Goal: Task Accomplishment & Management: Complete application form

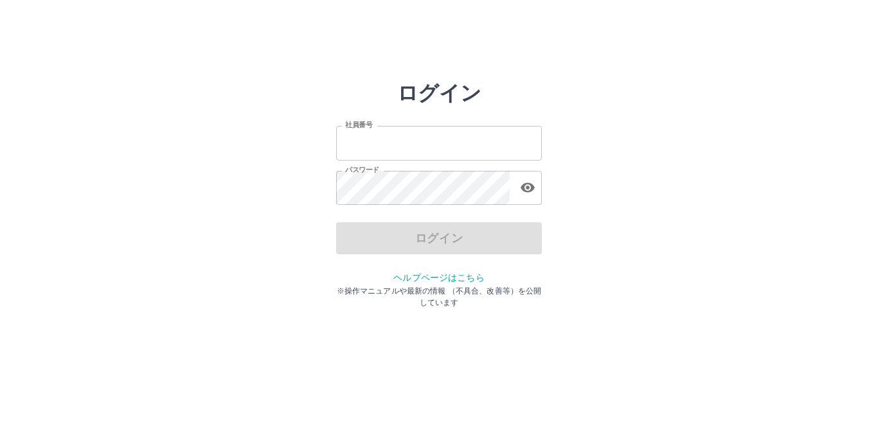
type input "*******"
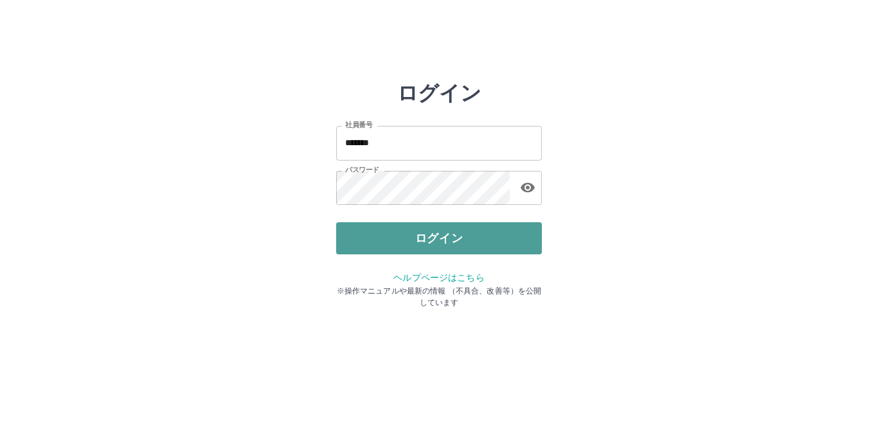
click at [437, 232] on button "ログイン" at bounding box center [439, 238] width 206 height 32
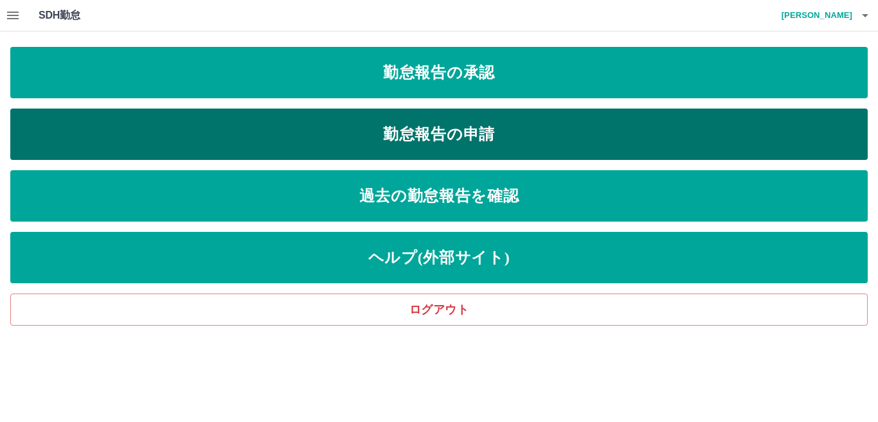
drag, startPoint x: 418, startPoint y: 130, endPoint x: 411, endPoint y: 129, distance: 7.8
click at [418, 130] on link "勤怠報告の申請" at bounding box center [438, 134] width 857 height 51
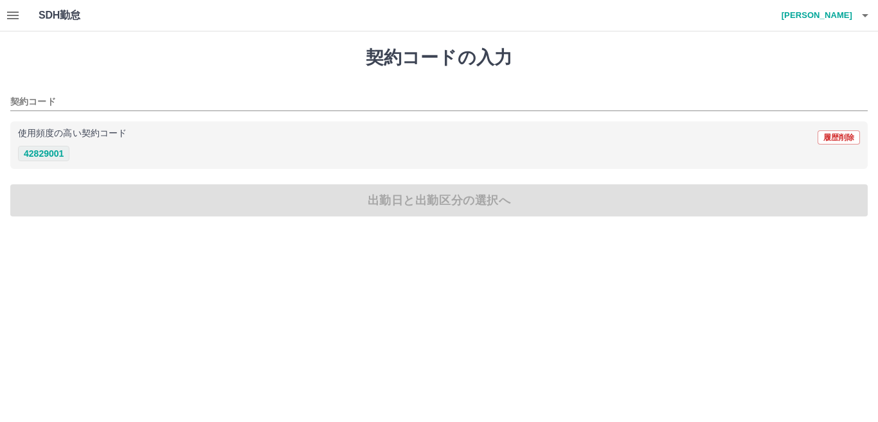
click at [60, 155] on button "42829001" at bounding box center [43, 153] width 51 height 15
type input "********"
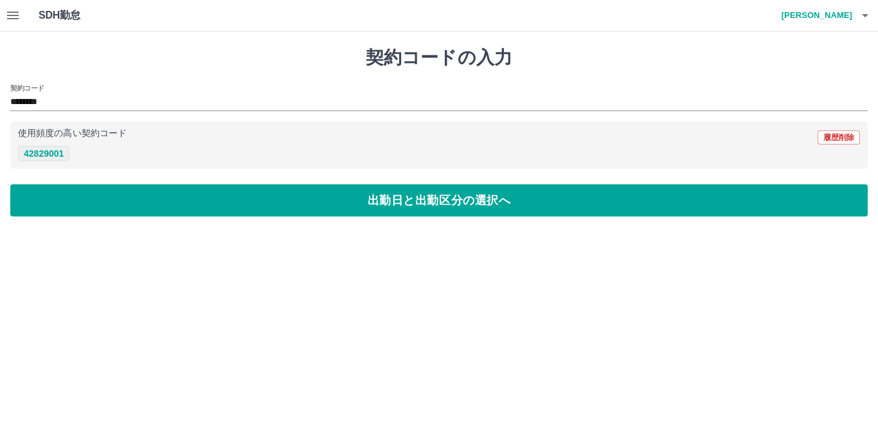
click at [61, 155] on button "42829001" at bounding box center [43, 153] width 51 height 15
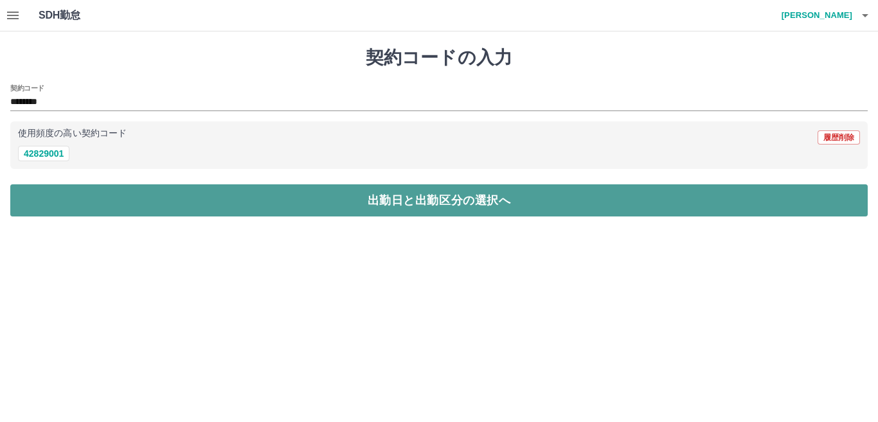
click at [106, 194] on button "出勤日と出勤区分の選択へ" at bounding box center [438, 200] width 857 height 32
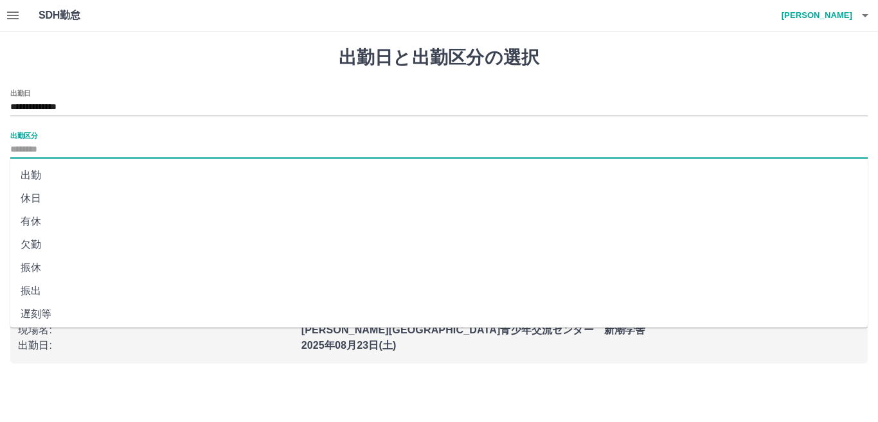
click at [58, 153] on input "出勤区分" at bounding box center [438, 150] width 857 height 16
click at [44, 179] on li "出勤" at bounding box center [438, 175] width 857 height 23
type input "**"
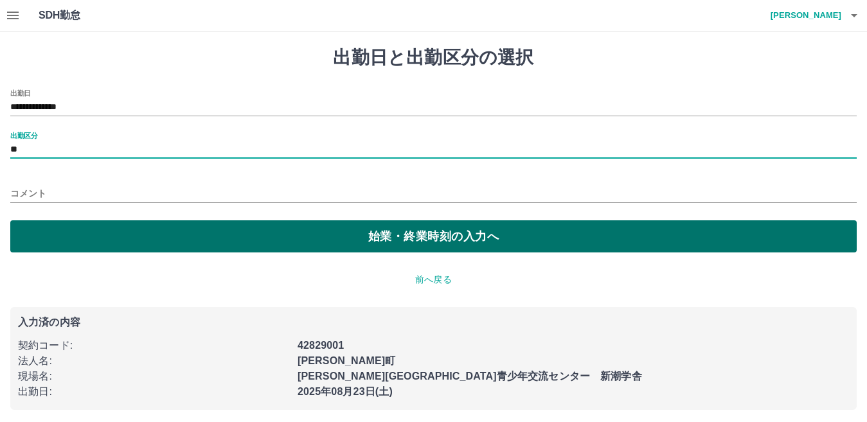
click at [190, 233] on button "始業・終業時刻の入力へ" at bounding box center [433, 236] width 846 height 32
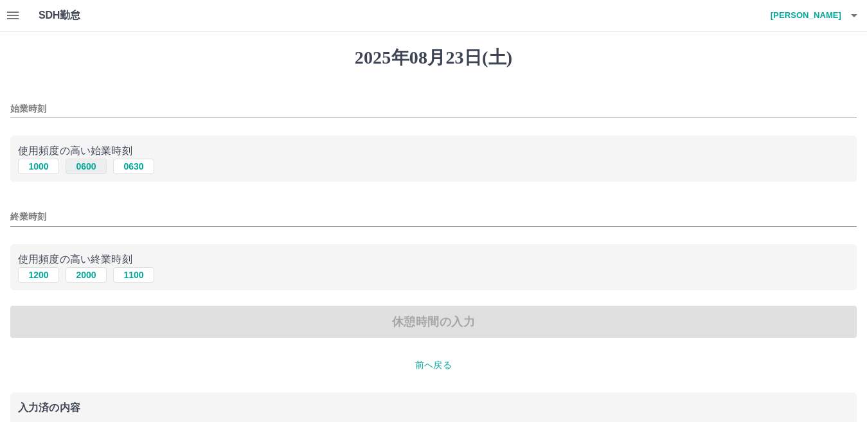
click at [90, 168] on button "0600" at bounding box center [86, 166] width 41 height 15
type input "****"
click at [87, 275] on button "2000" at bounding box center [86, 274] width 41 height 15
type input "****"
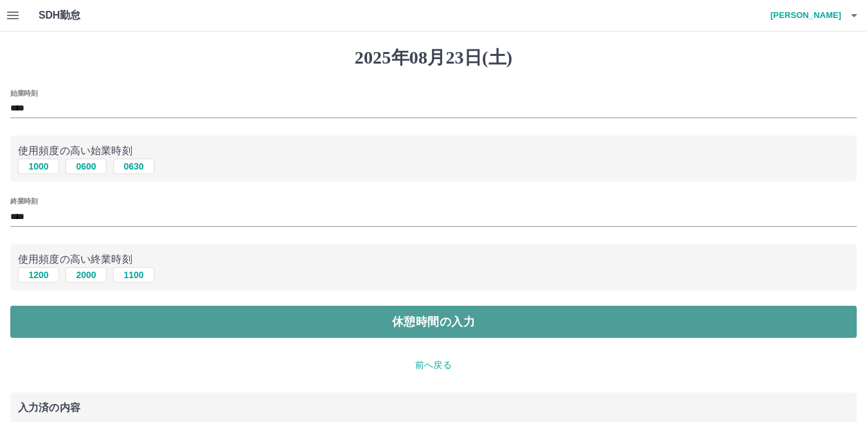
drag, startPoint x: 386, startPoint y: 320, endPoint x: 382, endPoint y: 328, distance: 9.5
click at [386, 325] on button "休憩時間の入力" at bounding box center [433, 322] width 846 height 32
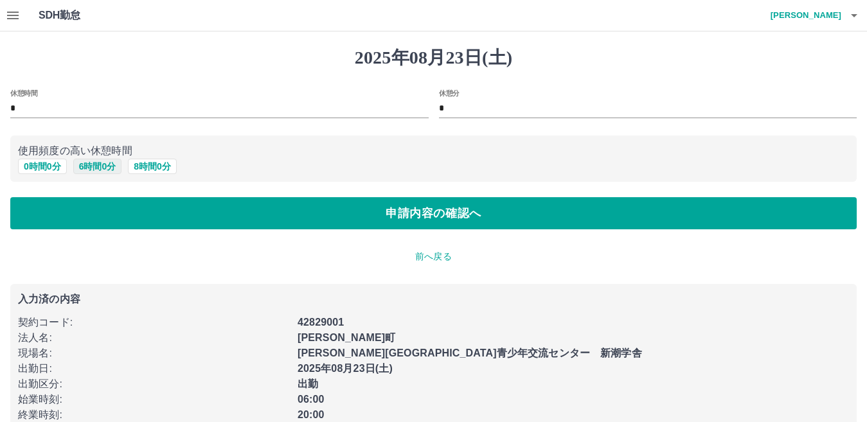
click at [99, 165] on button "6 時間 0 分" at bounding box center [97, 166] width 49 height 15
type input "*"
drag, startPoint x: 292, startPoint y: 213, endPoint x: 223, endPoint y: 267, distance: 87.4
click at [290, 215] on button "申請内容の確認へ" at bounding box center [433, 213] width 846 height 32
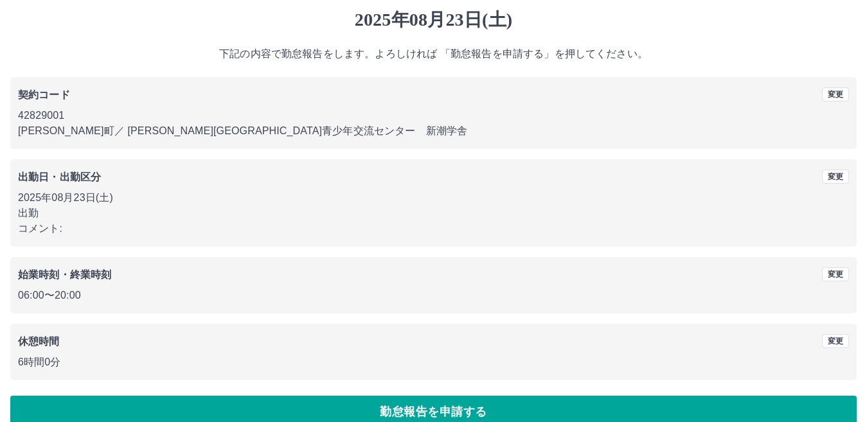
scroll to position [59, 0]
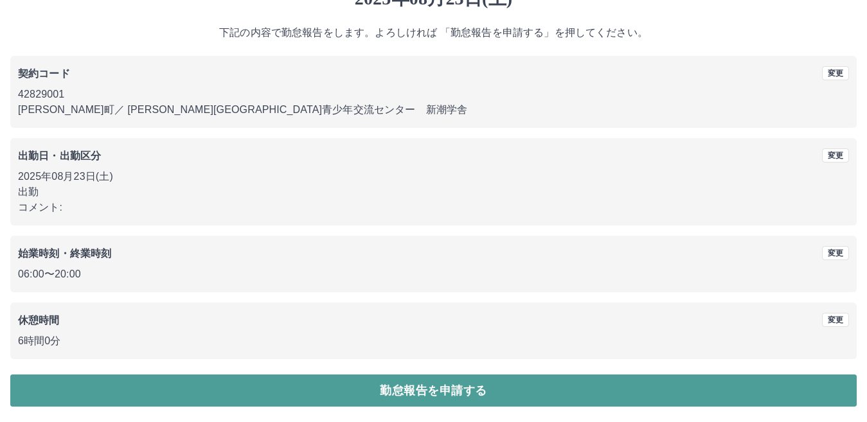
click at [426, 385] on button "勤怠報告を申請する" at bounding box center [433, 391] width 846 height 32
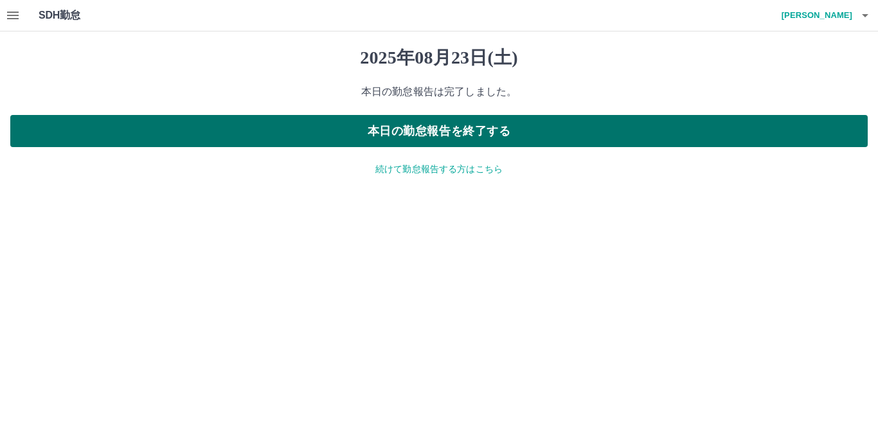
click at [431, 129] on button "本日の勤怠報告を終了する" at bounding box center [438, 131] width 857 height 32
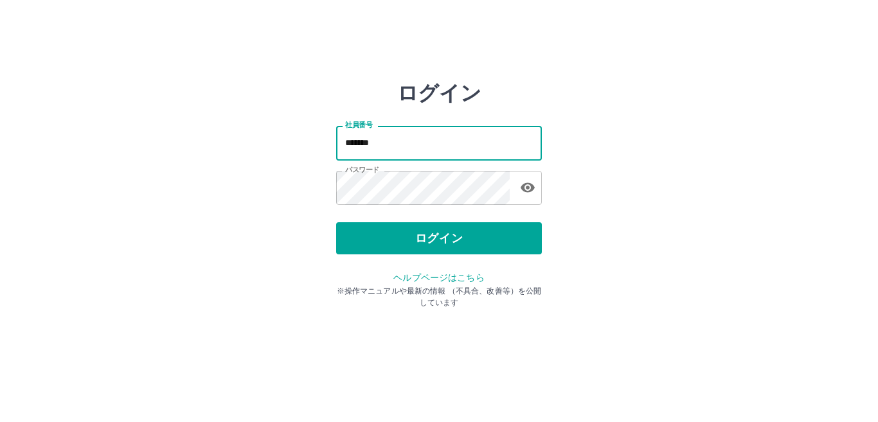
click at [383, 142] on input "*******" at bounding box center [439, 143] width 206 height 34
type input "*******"
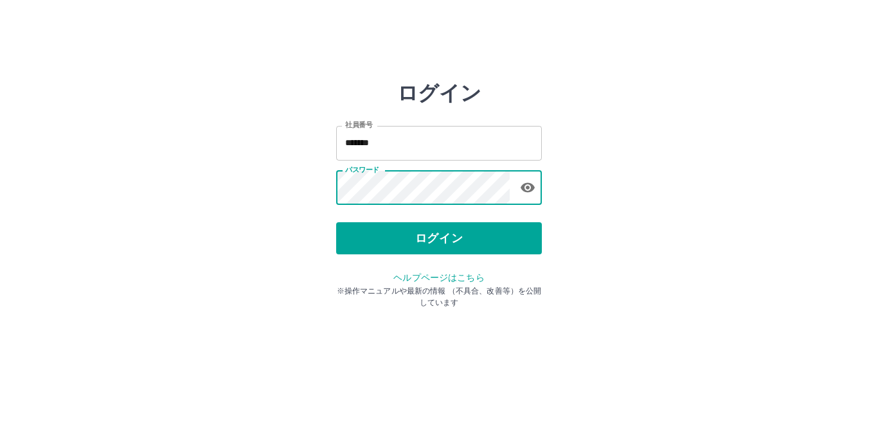
click at [479, 238] on button "ログイン" at bounding box center [439, 238] width 206 height 32
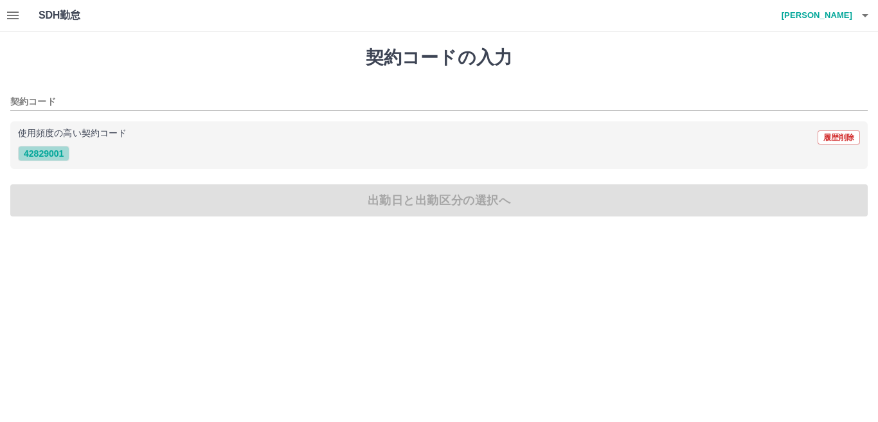
click at [47, 154] on button "42829001" at bounding box center [43, 153] width 51 height 15
type input "********"
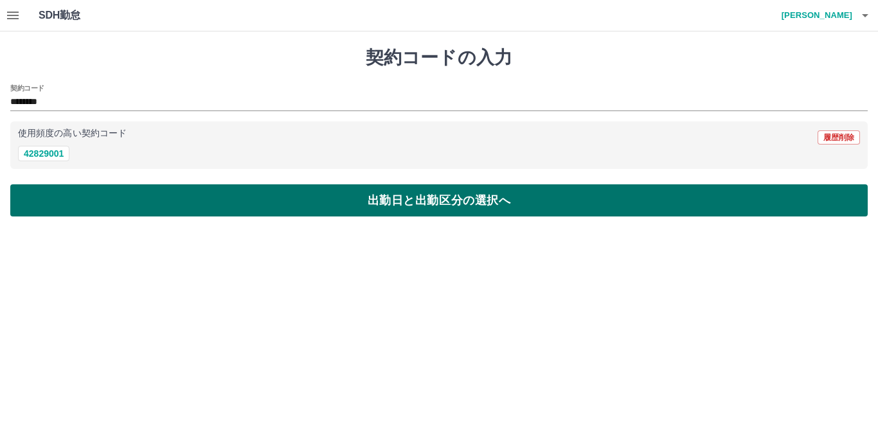
click at [74, 211] on button "出勤日と出勤区分の選択へ" at bounding box center [438, 200] width 857 height 32
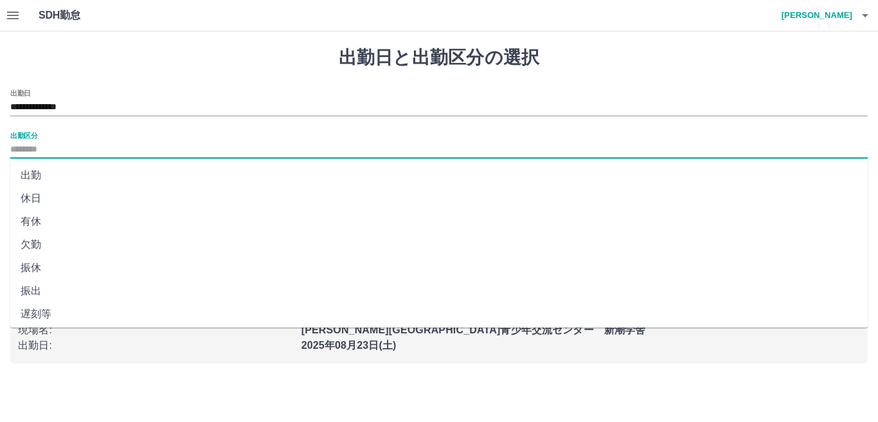
click at [57, 148] on input "出勤区分" at bounding box center [438, 150] width 857 height 16
click at [49, 172] on li "出勤" at bounding box center [438, 175] width 857 height 23
type input "**"
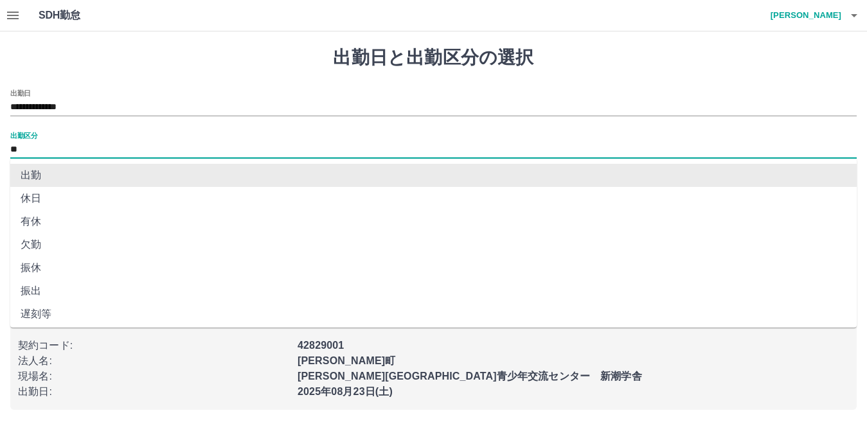
click at [39, 148] on input "**" at bounding box center [433, 150] width 846 height 16
click at [55, 173] on li "出勤" at bounding box center [433, 175] width 846 height 23
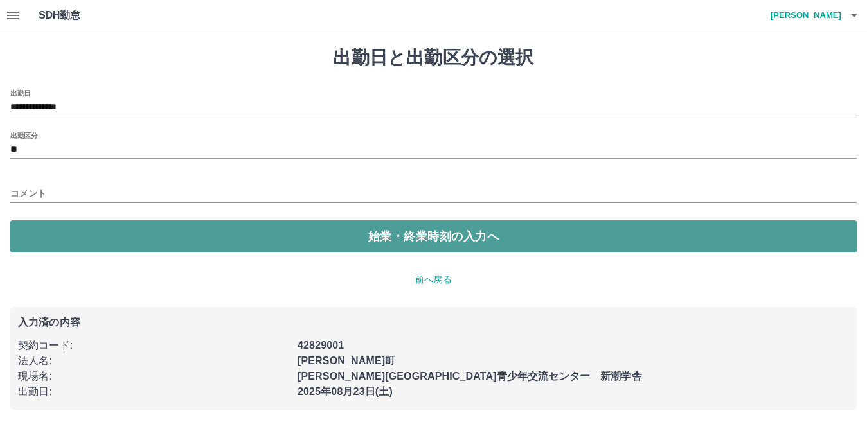
click at [280, 236] on button "始業・終業時刻の入力へ" at bounding box center [433, 236] width 846 height 32
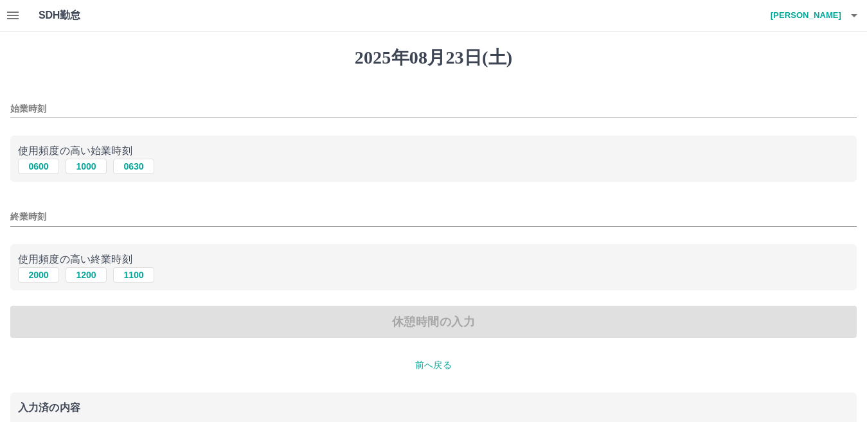
click at [52, 107] on input "始業時刻" at bounding box center [433, 109] width 846 height 19
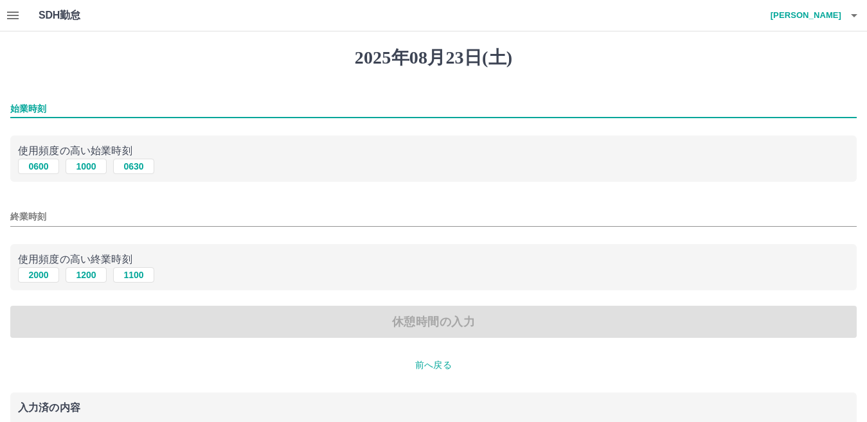
click at [136, 107] on input "始業時刻" at bounding box center [433, 109] width 846 height 19
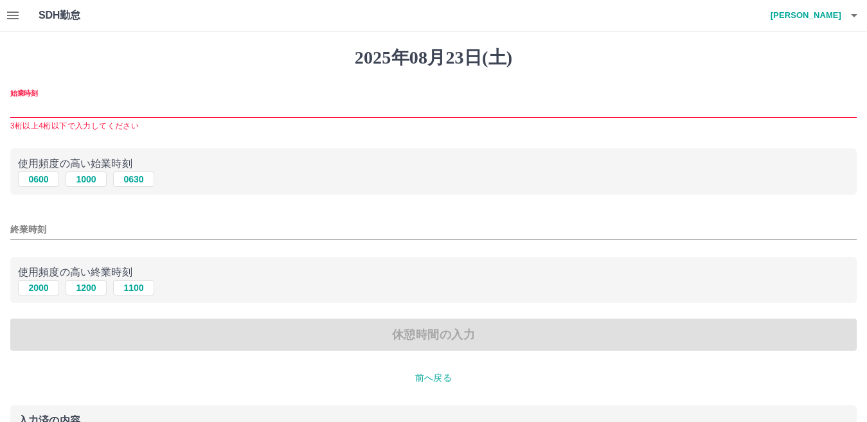
type input "*"
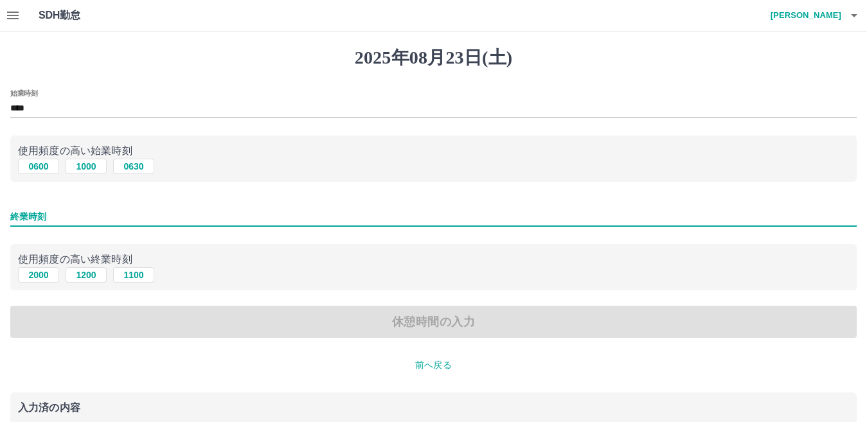
click at [49, 217] on input "終業時刻" at bounding box center [433, 217] width 846 height 19
click at [18, 109] on input "****" at bounding box center [433, 109] width 846 height 19
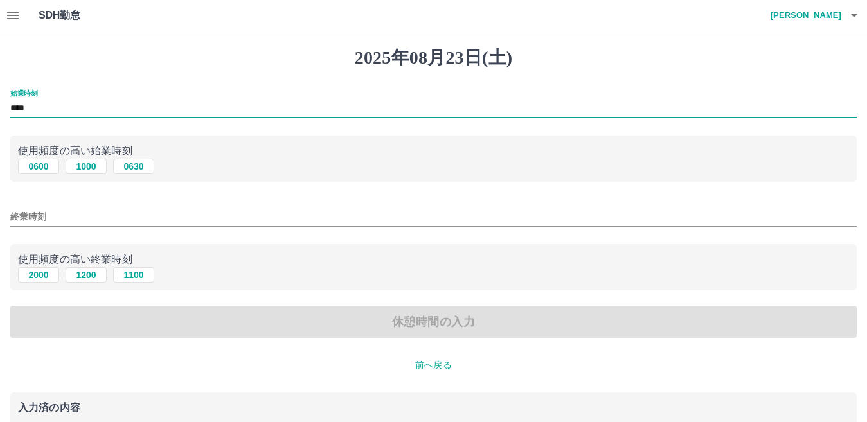
type input "****"
click at [60, 215] on input "終業時刻" at bounding box center [433, 217] width 846 height 19
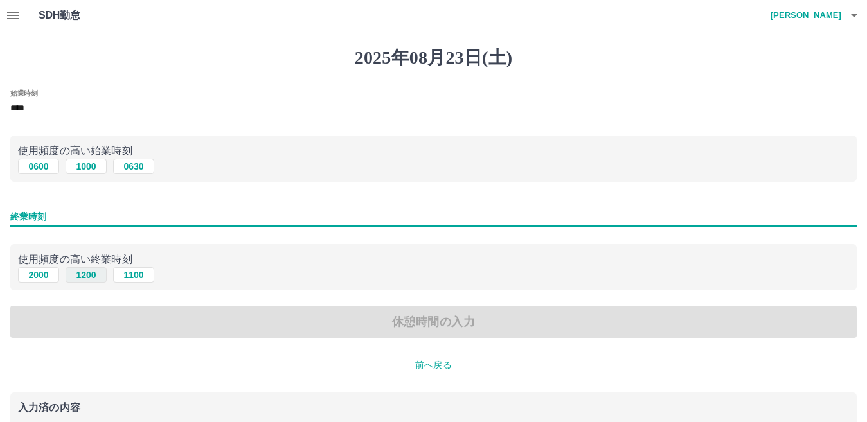
type input "****"
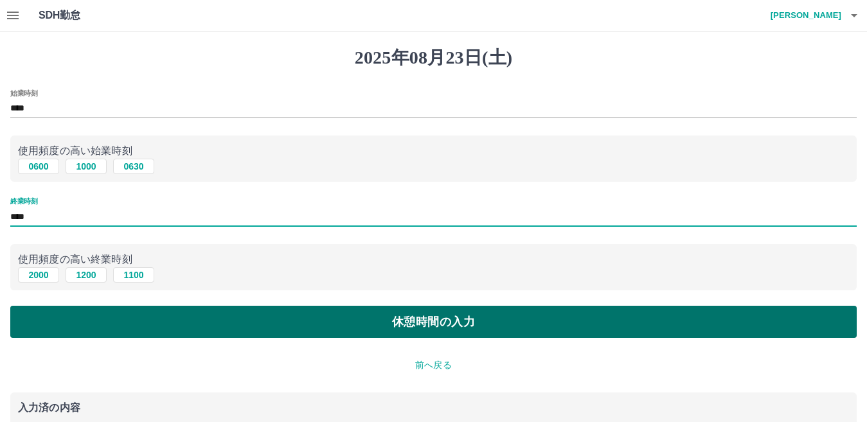
click at [423, 322] on button "休憩時間の入力" at bounding box center [433, 322] width 846 height 32
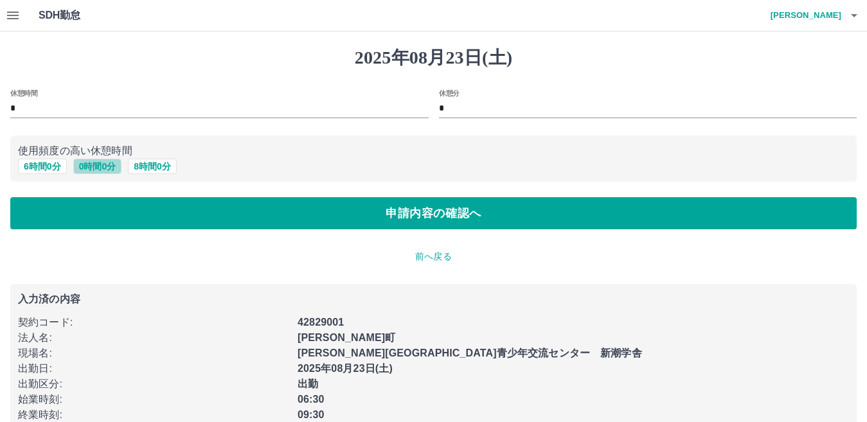
click at [96, 166] on button "0 時間 0 分" at bounding box center [97, 166] width 49 height 15
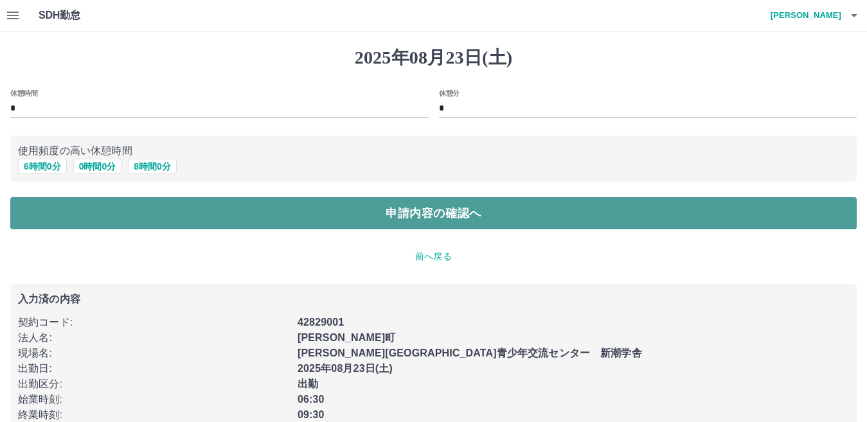
click at [361, 205] on button "申請内容の確認へ" at bounding box center [433, 213] width 846 height 32
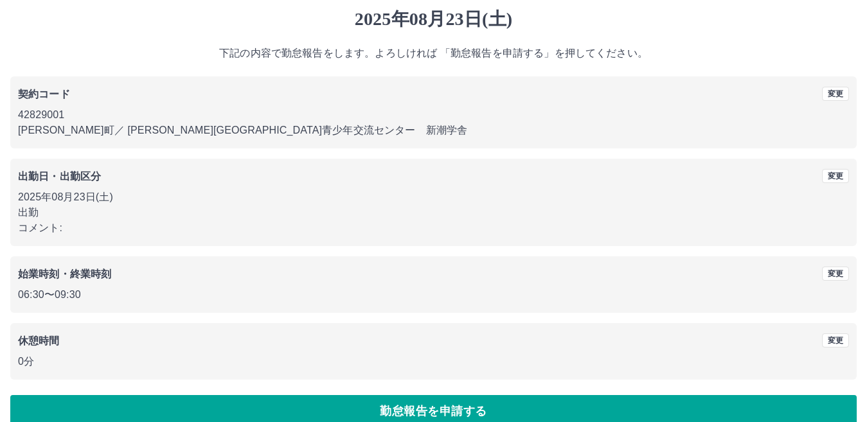
scroll to position [59, 0]
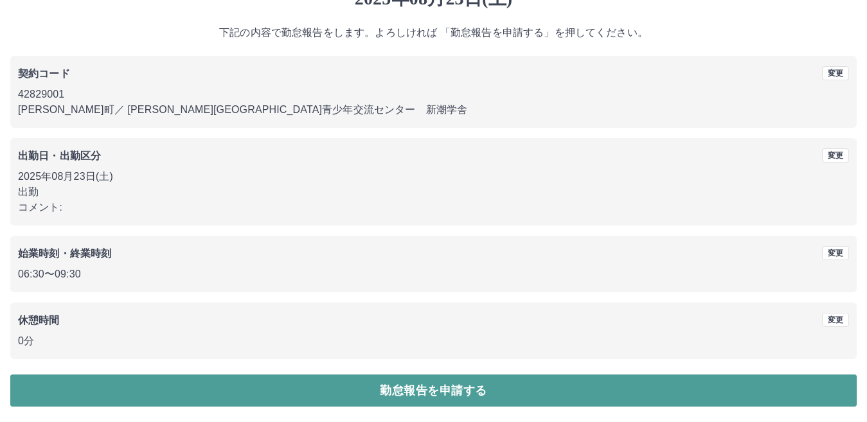
click at [422, 393] on button "勤怠報告を申請する" at bounding box center [433, 391] width 846 height 32
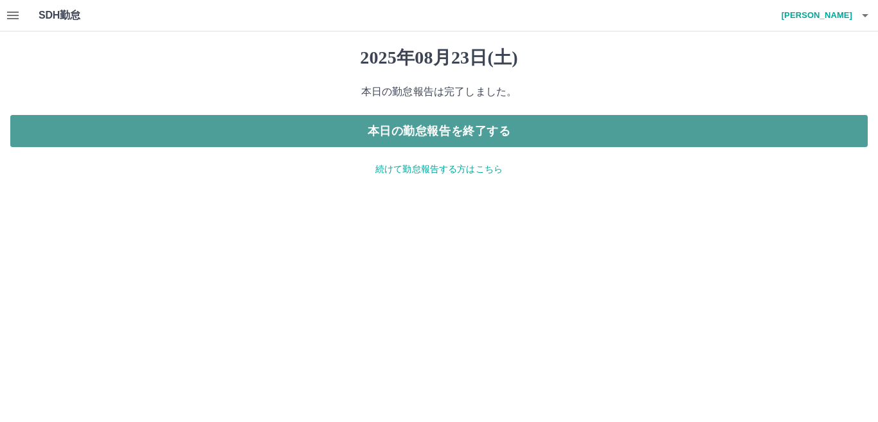
click at [434, 129] on button "本日の勤怠報告を終了する" at bounding box center [438, 131] width 857 height 32
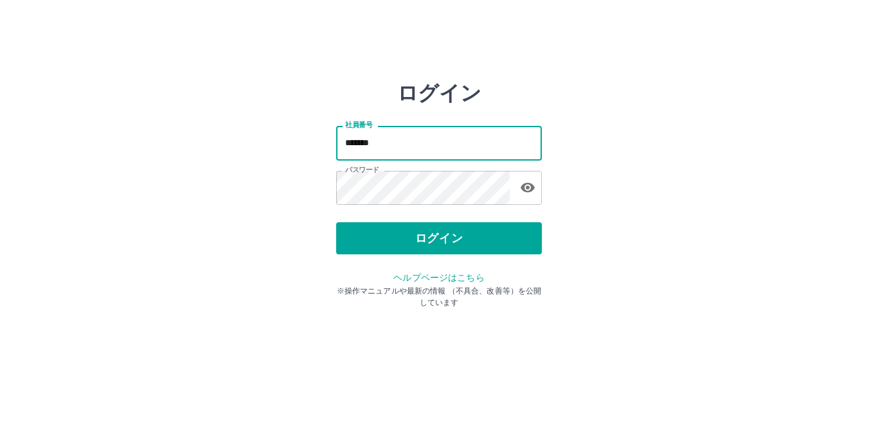
click at [391, 143] on input "*******" at bounding box center [439, 143] width 206 height 34
type input "*******"
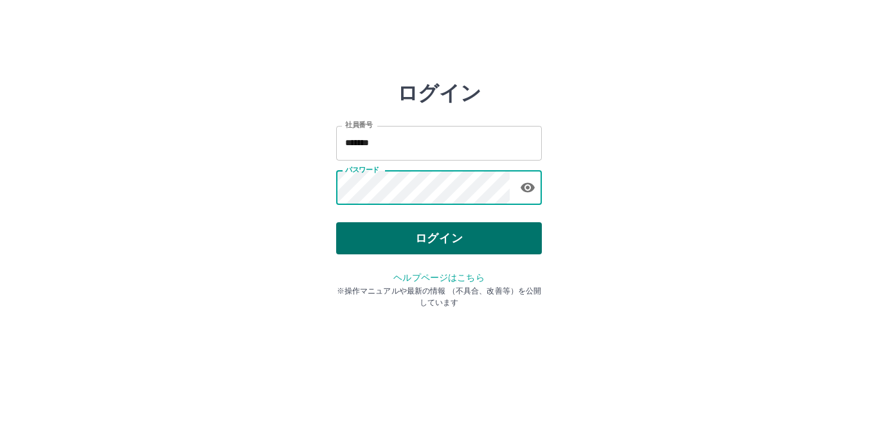
click at [462, 235] on button "ログイン" at bounding box center [439, 238] width 206 height 32
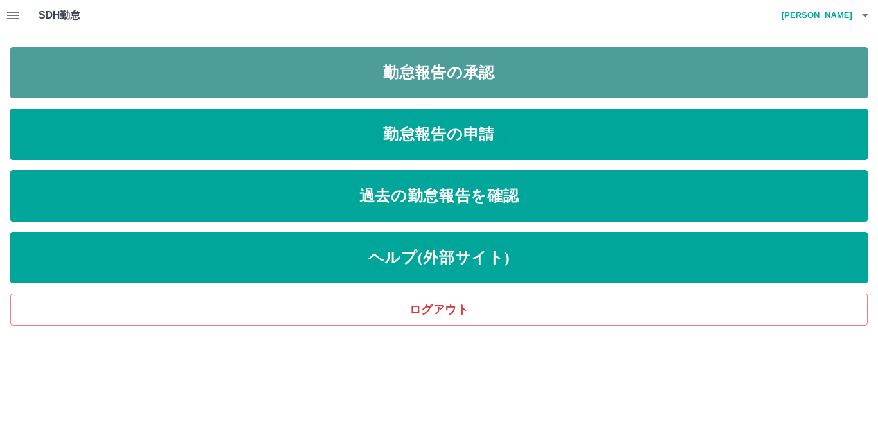
click at [431, 60] on link "勤怠報告の承認" at bounding box center [438, 72] width 857 height 51
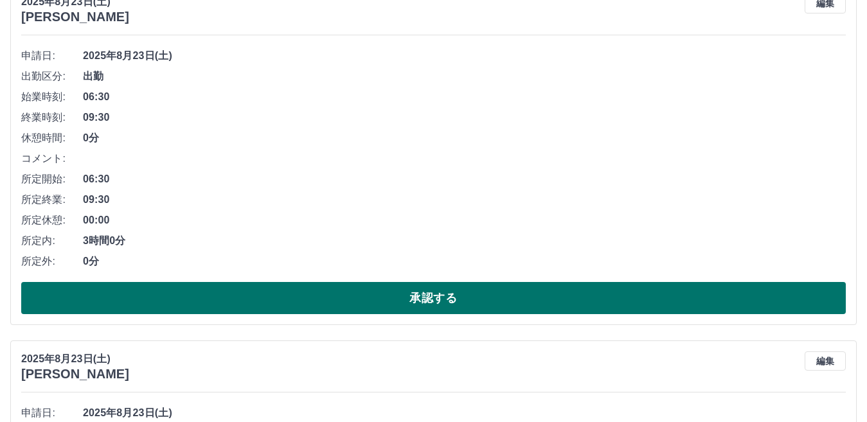
scroll to position [193, 0]
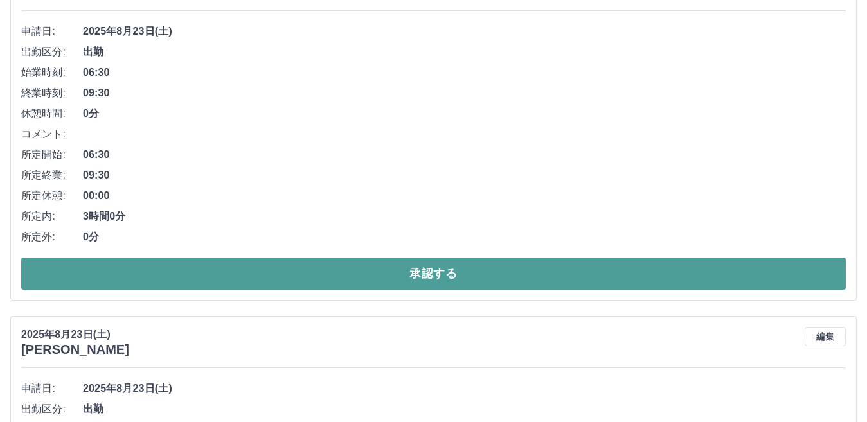
click at [420, 277] on button "承認する" at bounding box center [433, 274] width 824 height 32
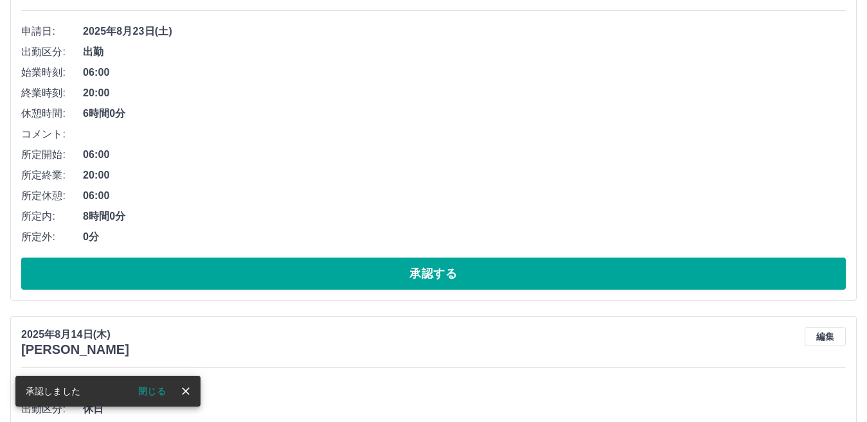
scroll to position [0, 0]
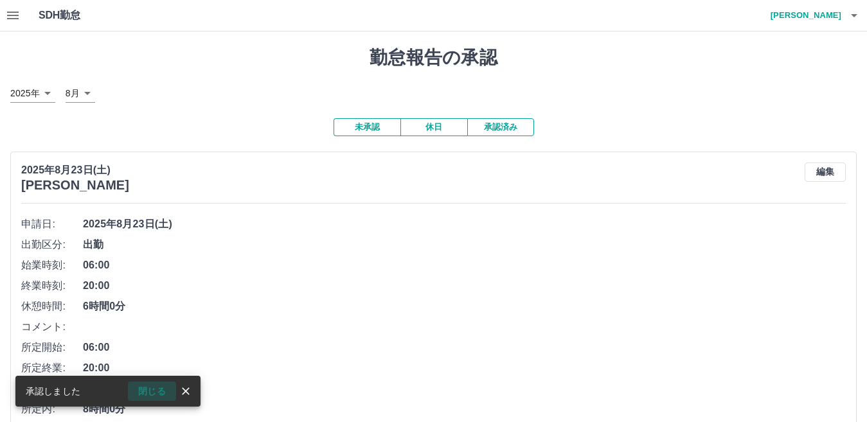
click at [144, 390] on button "閉じる" at bounding box center [152, 391] width 48 height 19
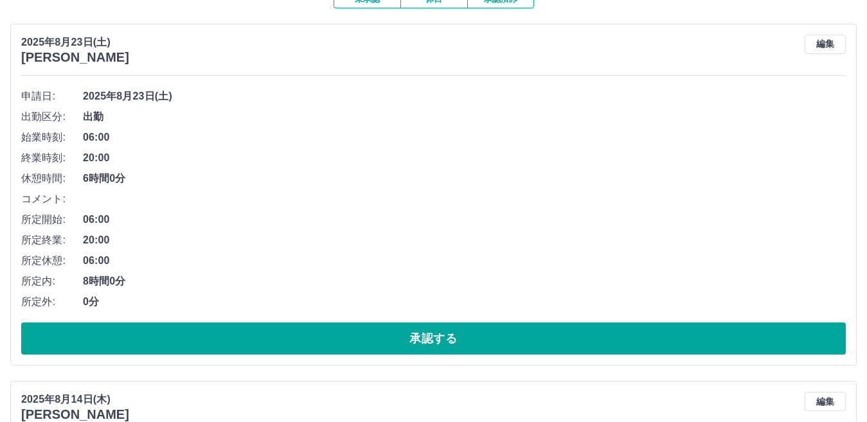
scroll to position [129, 0]
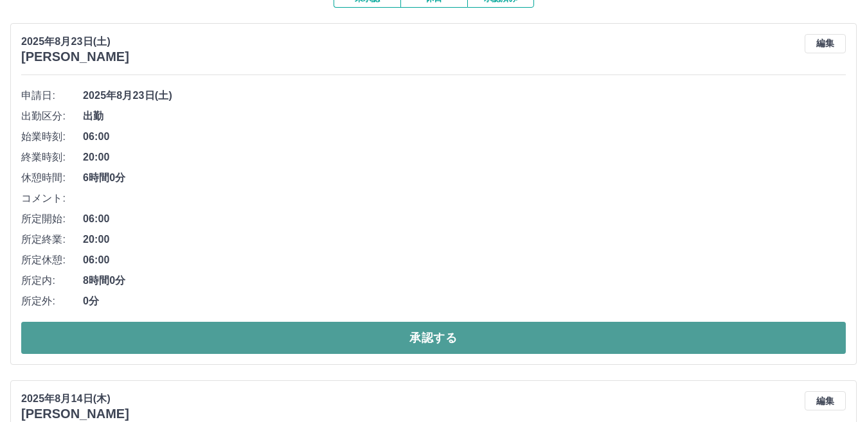
click at [413, 342] on button "承認する" at bounding box center [433, 338] width 824 height 32
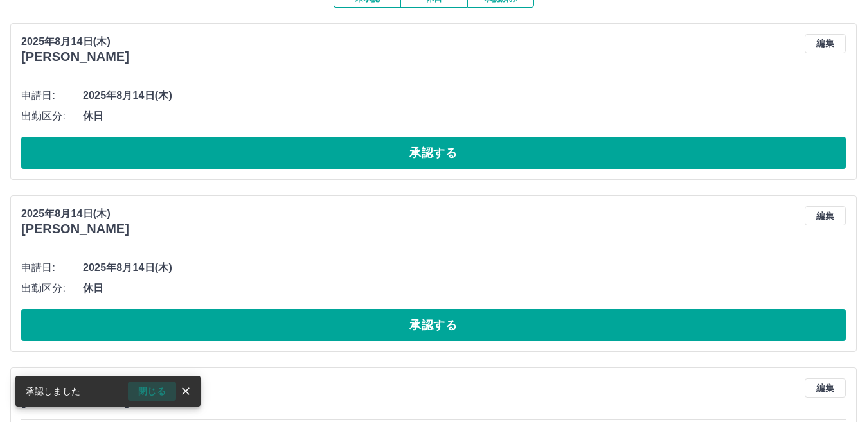
click at [150, 390] on button "閉じる" at bounding box center [152, 391] width 48 height 19
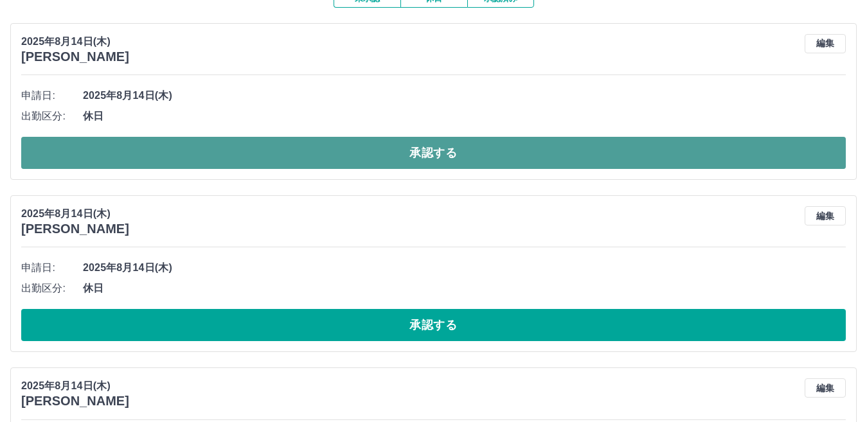
click at [446, 156] on button "承認する" at bounding box center [433, 153] width 824 height 32
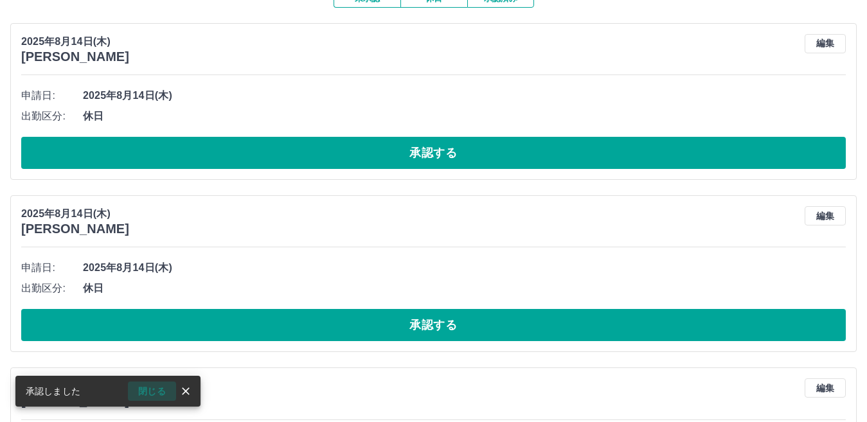
click at [150, 388] on button "閉じる" at bounding box center [152, 391] width 48 height 19
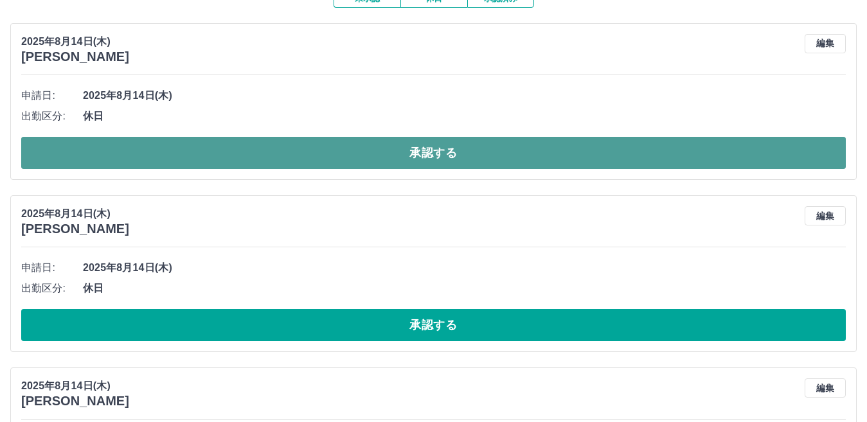
click at [307, 153] on button "承認する" at bounding box center [433, 153] width 824 height 32
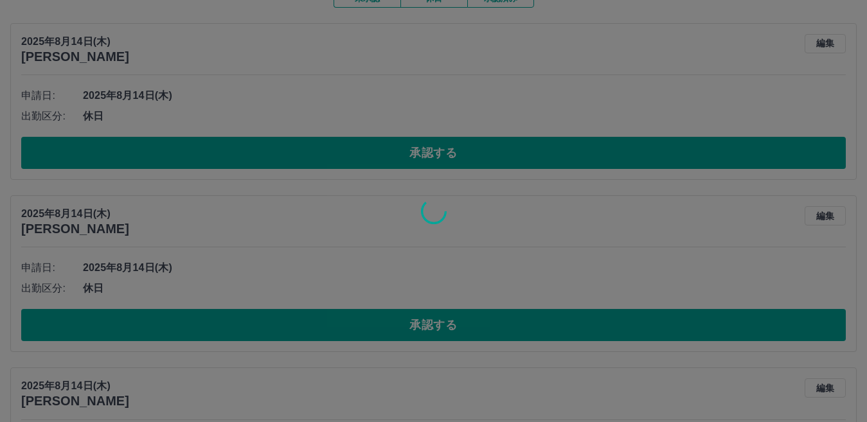
scroll to position [75, 0]
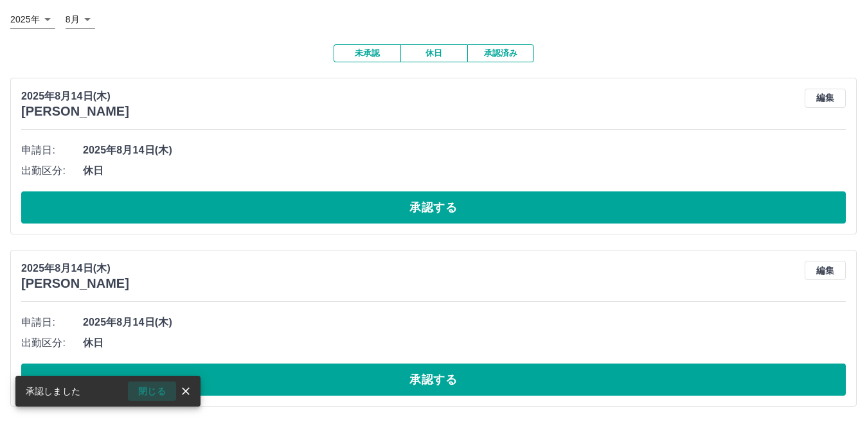
click at [155, 392] on button "閉じる" at bounding box center [152, 391] width 48 height 19
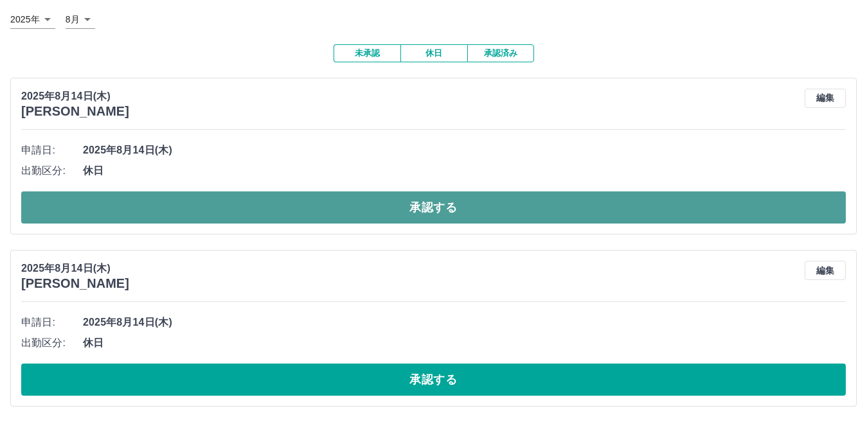
click at [362, 205] on button "承認する" at bounding box center [433, 207] width 824 height 32
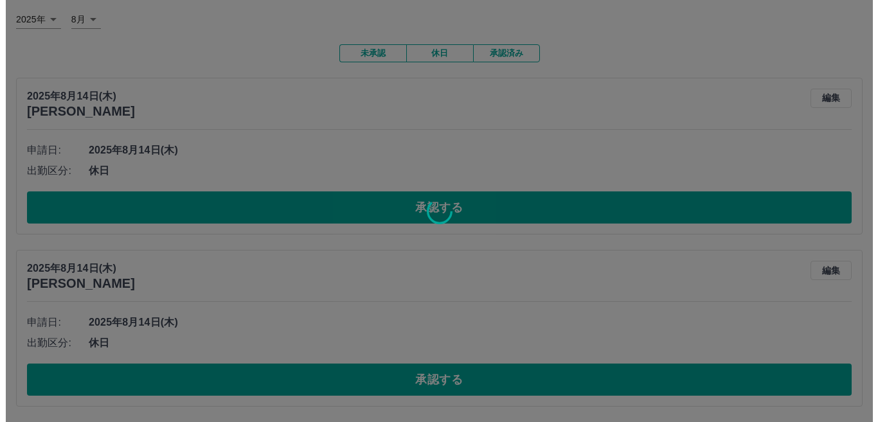
scroll to position [0, 0]
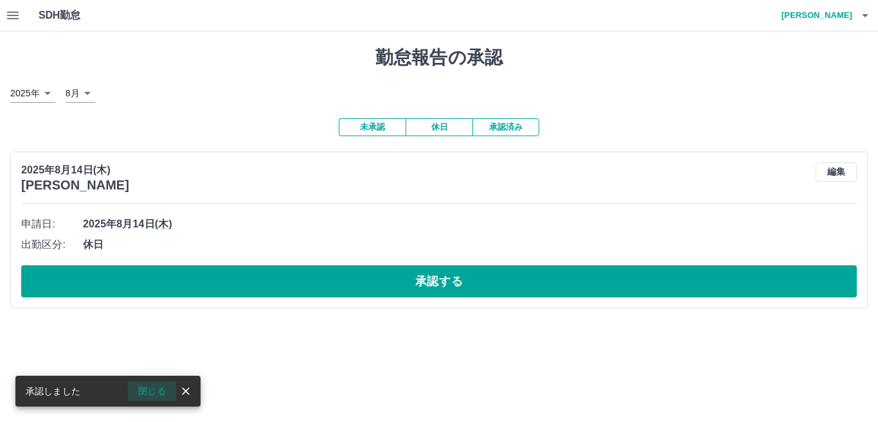
click at [155, 387] on button "閉じる" at bounding box center [152, 391] width 48 height 19
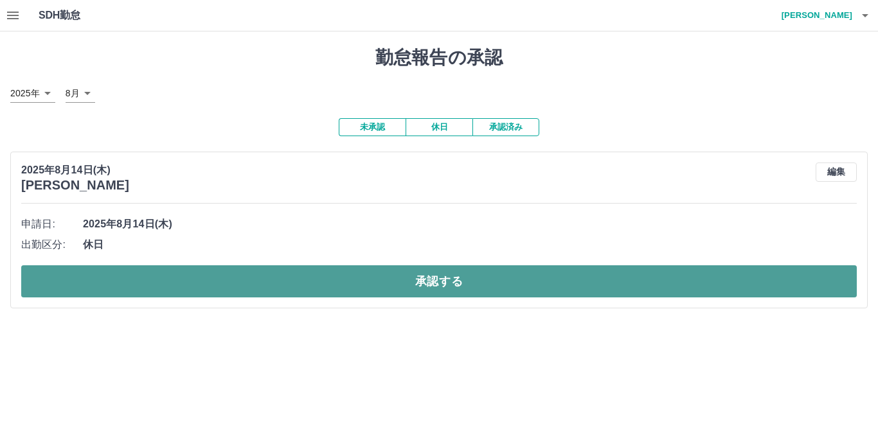
click at [246, 278] on button "承認する" at bounding box center [438, 281] width 835 height 32
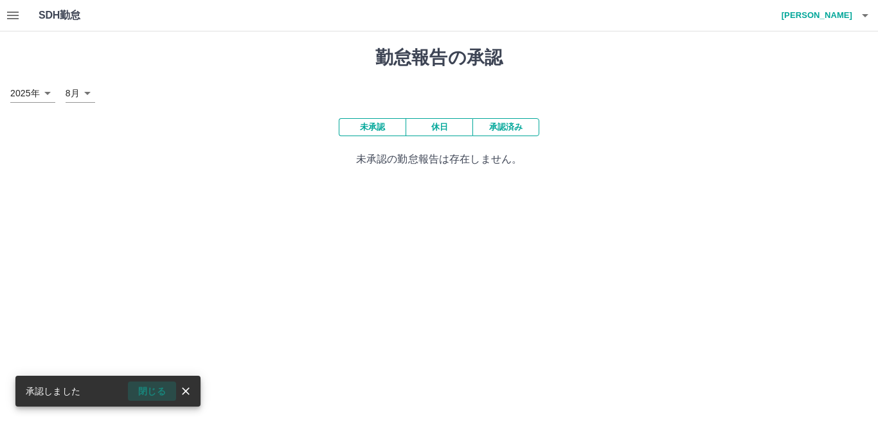
drag, startPoint x: 154, startPoint y: 391, endPoint x: 179, endPoint y: 378, distance: 27.9
click at [160, 389] on button "閉じる" at bounding box center [152, 391] width 48 height 19
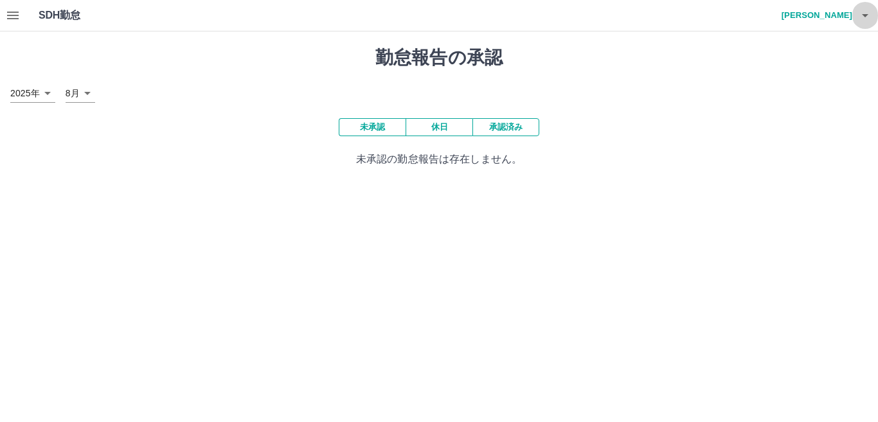
click at [865, 13] on icon "button" at bounding box center [864, 15] width 15 height 15
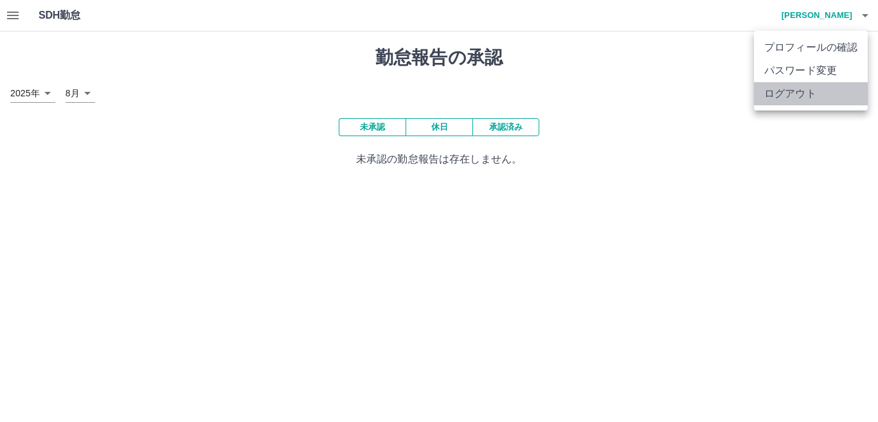
drag, startPoint x: 798, startPoint y: 94, endPoint x: 790, endPoint y: 94, distance: 7.7
click at [800, 94] on li "ログアウト" at bounding box center [811, 93] width 114 height 23
